Goal: Information Seeking & Learning: Find specific fact

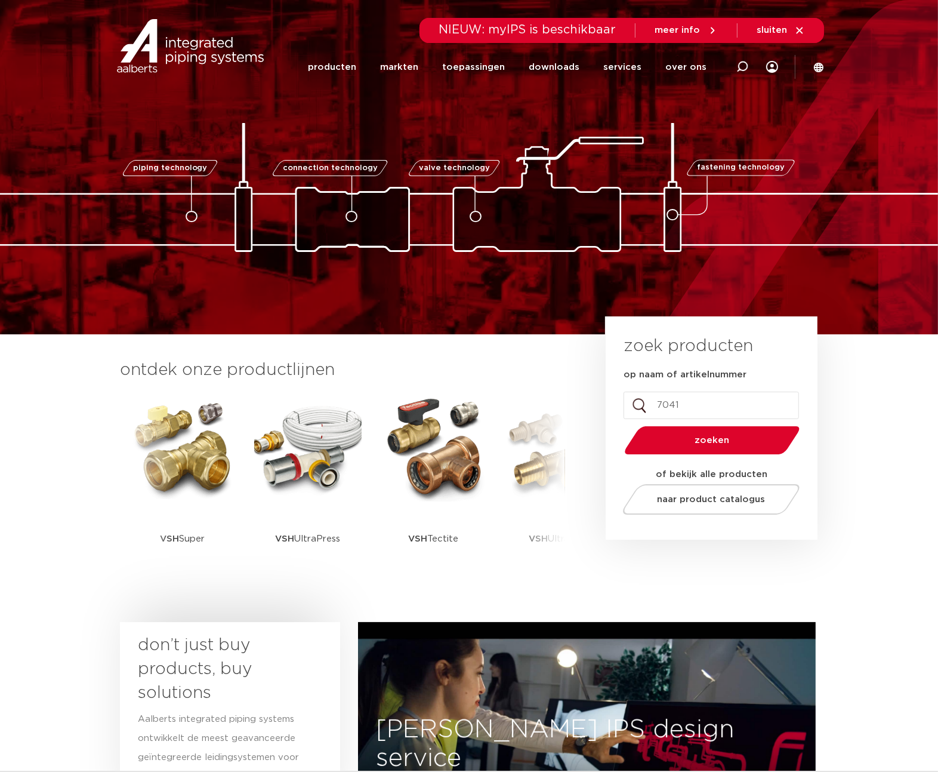
type input "7041"
click at [620, 425] on button "zoeken" at bounding box center [712, 440] width 185 height 30
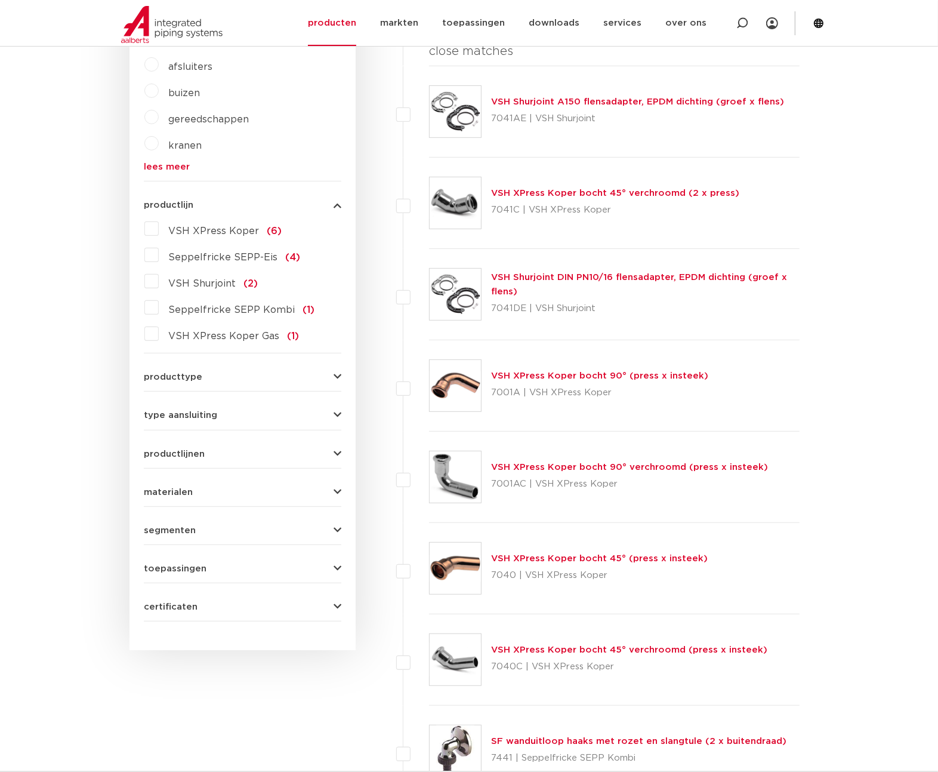
click at [634, 276] on link "VSH Shurjoint DIN PN10/16 flensadapter, EPDM dichting (groef x flens)" at bounding box center [639, 284] width 296 height 23
click at [658, 276] on link "VSH Shurjoint DIN PN10/16 flensadapter, EPDM dichting (groef x flens)" at bounding box center [639, 284] width 296 height 23
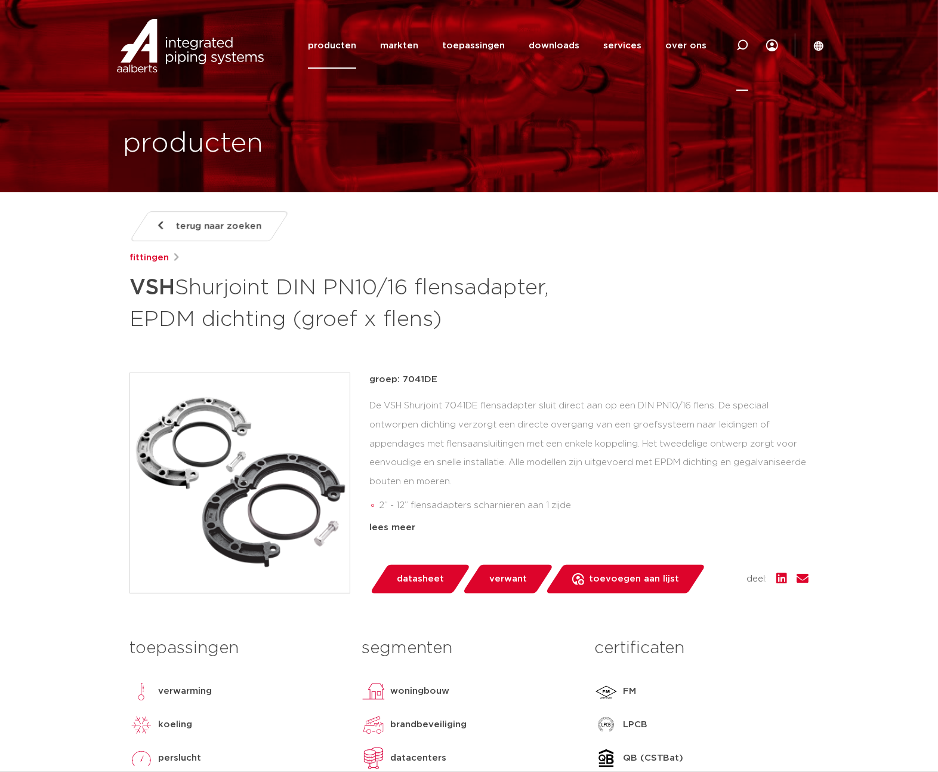
click at [741, 39] on icon at bounding box center [743, 45] width 12 height 12
type input "m07"
click button "Zoeken" at bounding box center [0, 0] width 0 height 0
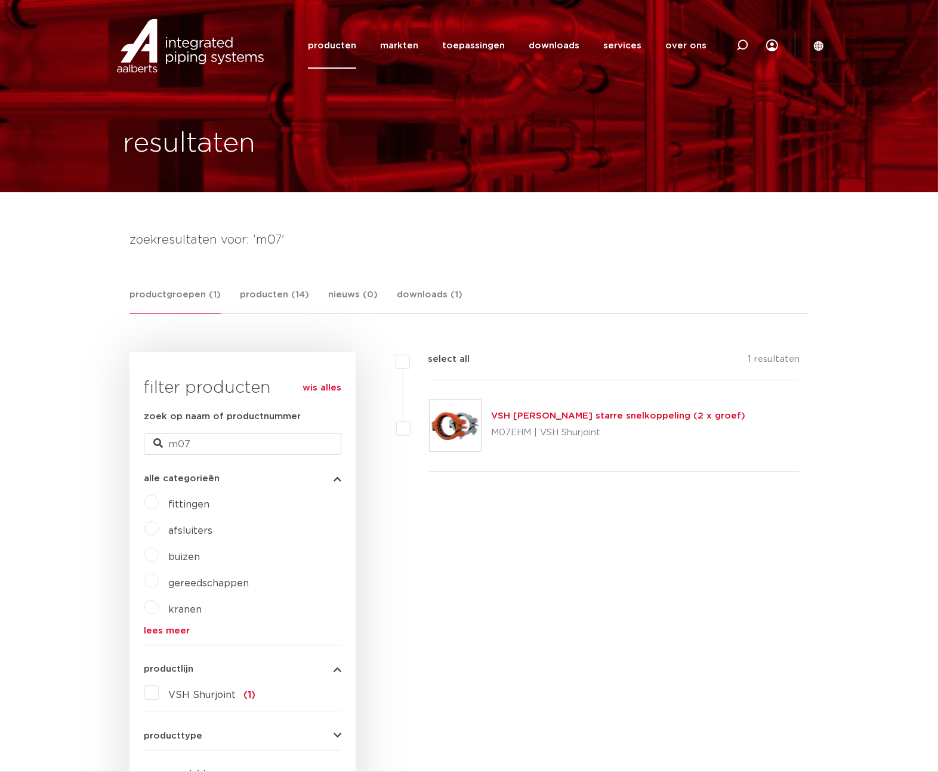
click at [592, 416] on link "VSH [PERSON_NAME] starre snelkoppeling (2 x groef)" at bounding box center [618, 415] width 254 height 9
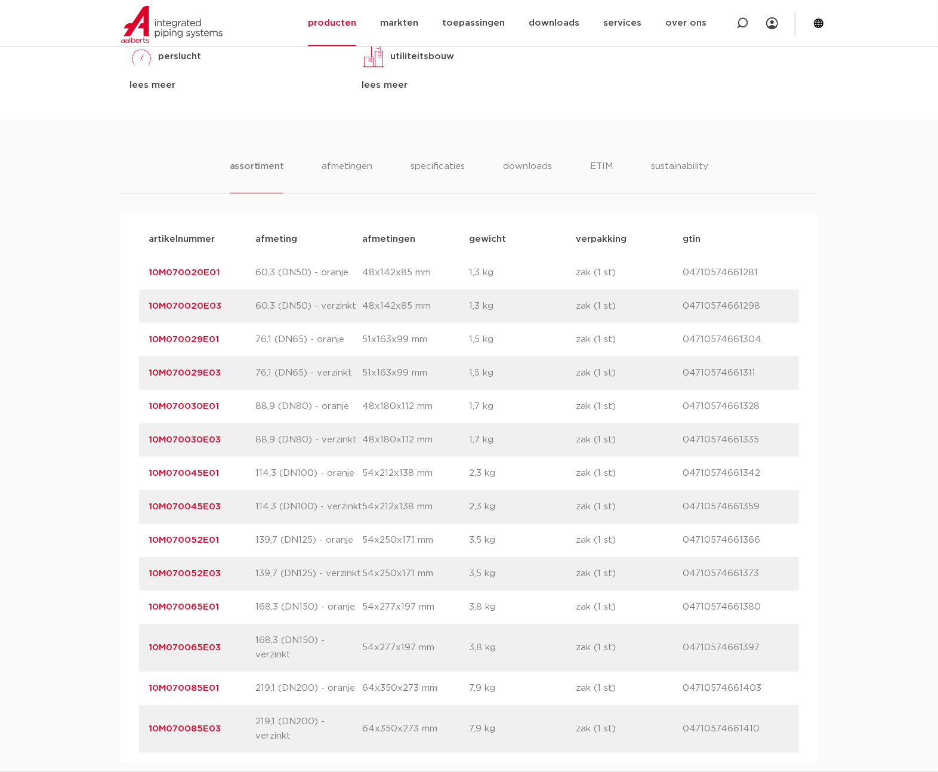
scroll to position [928, 0]
